Goal: Check status: Check status

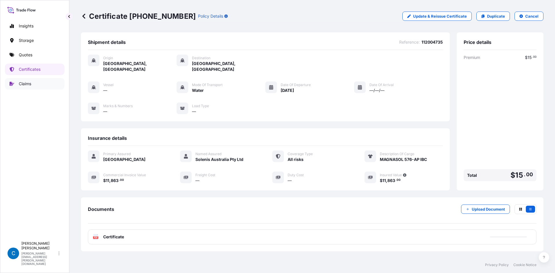
click at [43, 86] on link "Claims" at bounding box center [35, 84] width 60 height 12
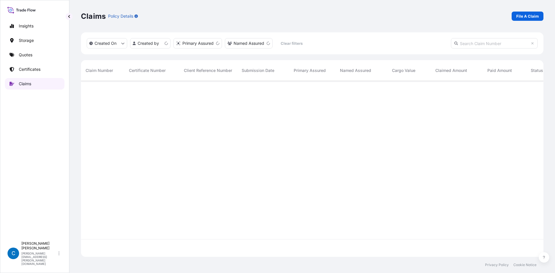
scroll to position [175, 458]
click at [463, 43] on input "text" at bounding box center [494, 43] width 87 height 10
paste input "CL31628-2"
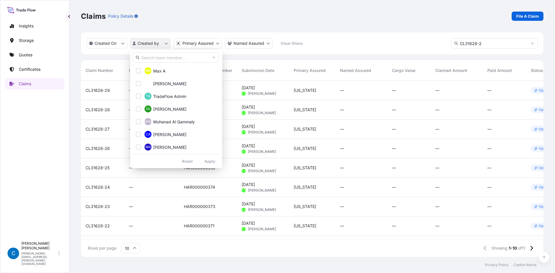
click at [155, 45] on html "Insights Storage Quotes Certificates Claims C [PERSON_NAME] [PERSON_NAME][EMAIL…" at bounding box center [277, 136] width 555 height 273
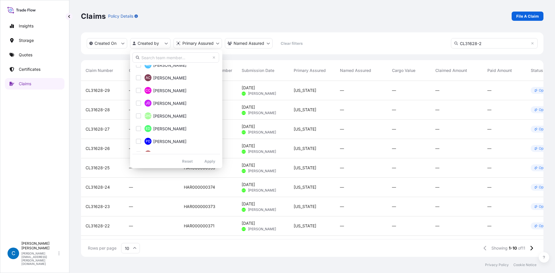
scroll to position [723, 0]
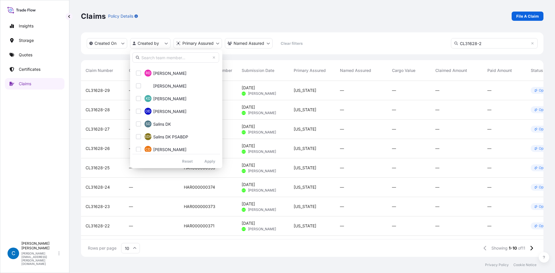
click at [498, 45] on html "Insights Storage Quotes Certificates Claims C [PERSON_NAME] [PERSON_NAME][EMAIL…" at bounding box center [277, 136] width 555 height 273
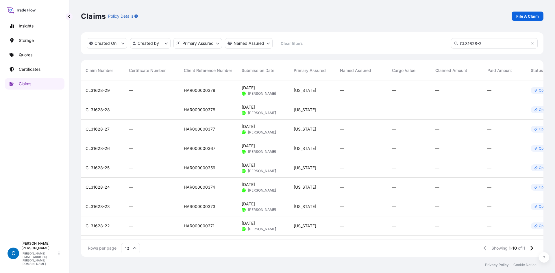
click at [498, 45] on input "CL31628-2" at bounding box center [494, 43] width 87 height 10
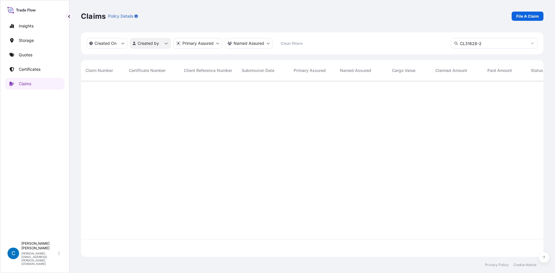
type input "CL31628-2"
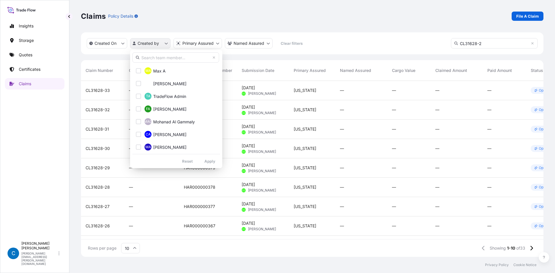
click at [164, 43] on html "Insights Storage Quotes Certificates Claims C [PERSON_NAME] [PERSON_NAME][EMAIL…" at bounding box center [277, 136] width 555 height 273
click at [170, 59] on input "text" at bounding box center [175, 57] width 87 height 10
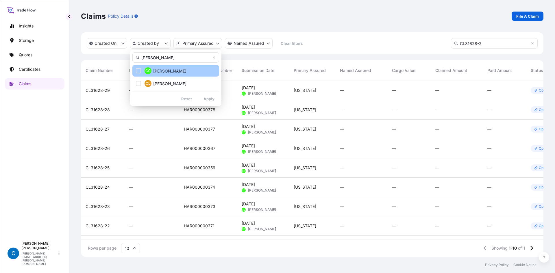
type input "[PERSON_NAME]"
click at [162, 68] on label "[PERSON_NAME]" at bounding box center [169, 71] width 33 height 6
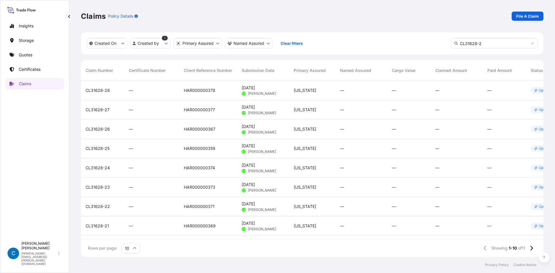
scroll to position [40, 0]
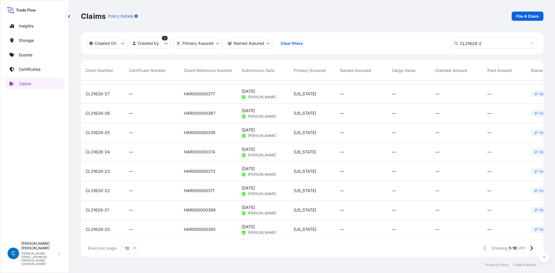
click at [133, 250] on icon at bounding box center [134, 248] width 3 height 3
click at [135, 234] on div "50" at bounding box center [130, 232] width 14 height 11
click at [90, 227] on span "CL31628-2" at bounding box center [97, 230] width 22 height 6
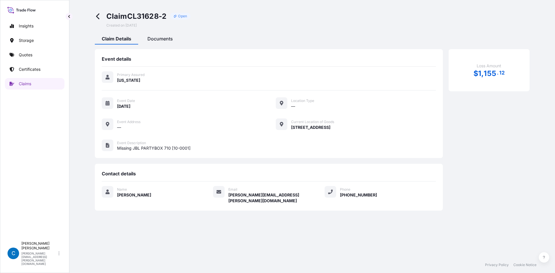
click at [158, 38] on span "Documents" at bounding box center [159, 39] width 25 height 6
